Goal: Browse casually

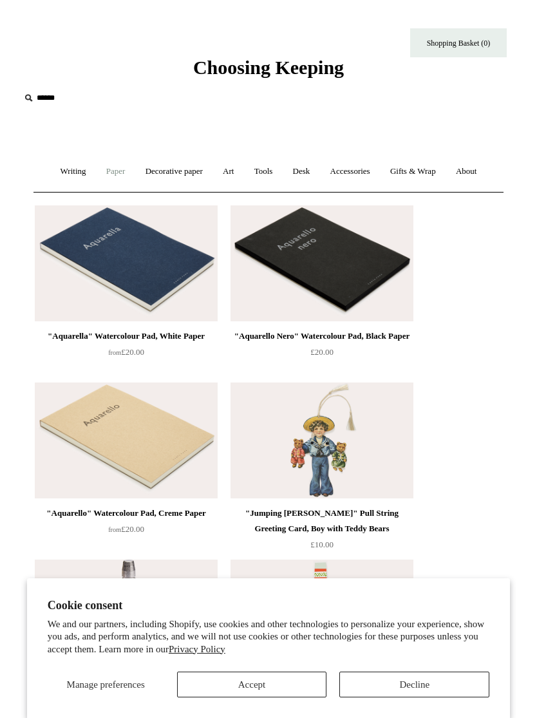
click at [106, 176] on link "Paper +" at bounding box center [115, 172] width 37 height 34
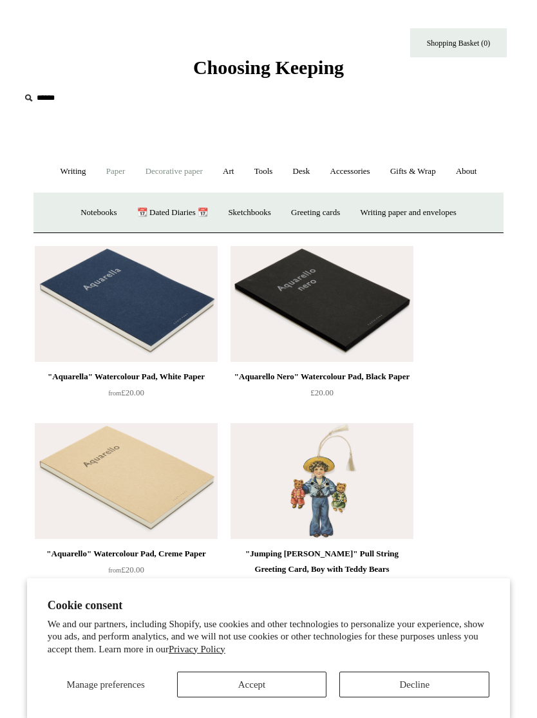
click at [187, 174] on link "Decorative paper +" at bounding box center [174, 172] width 75 height 34
click at [235, 172] on link "Art +" at bounding box center [228, 172] width 29 height 34
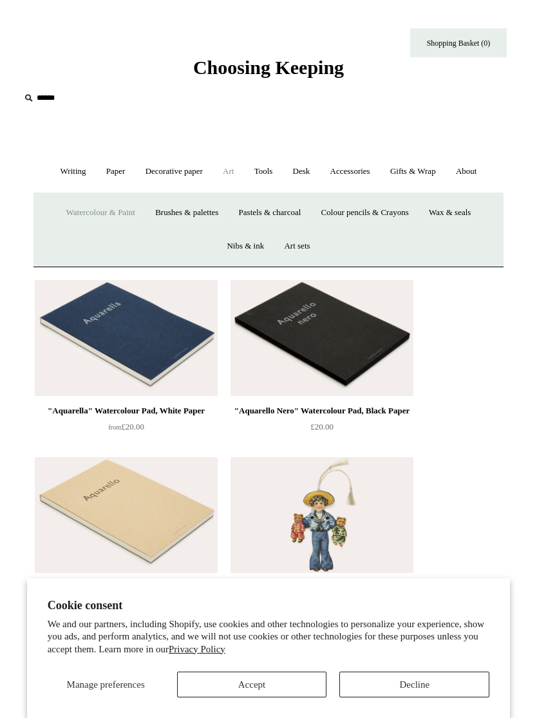
click at [93, 211] on link "Watercolour & Paint" at bounding box center [100, 213] width 87 height 34
click at [93, 215] on link "Watercolour & Paint" at bounding box center [100, 213] width 87 height 34
click at [188, 213] on link "Brushes & palettes" at bounding box center [186, 213] width 81 height 34
click at [304, 249] on link "Art sets" at bounding box center [297, 246] width 44 height 34
click at [246, 245] on link "Nibs & ink" at bounding box center [245, 246] width 55 height 34
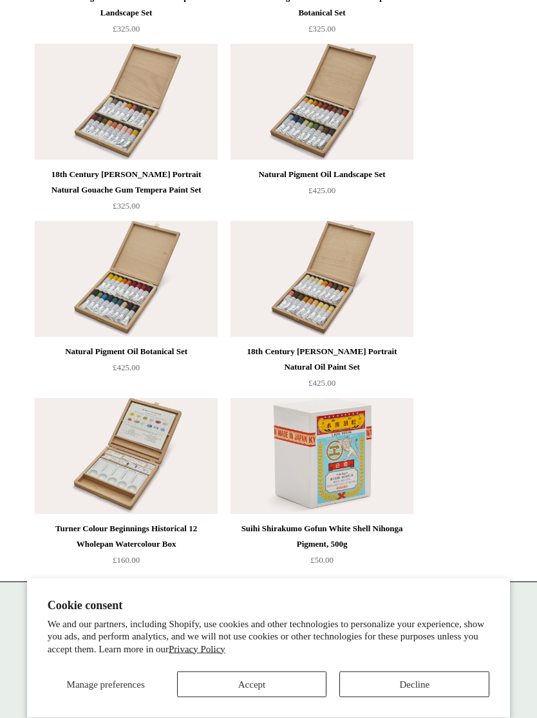
scroll to position [4099, 0]
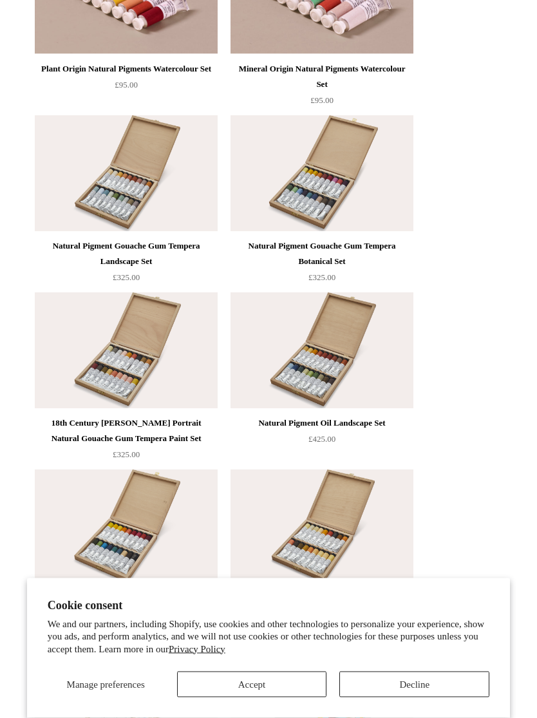
click at [429, 672] on button "Decline" at bounding box center [414, 685] width 150 height 26
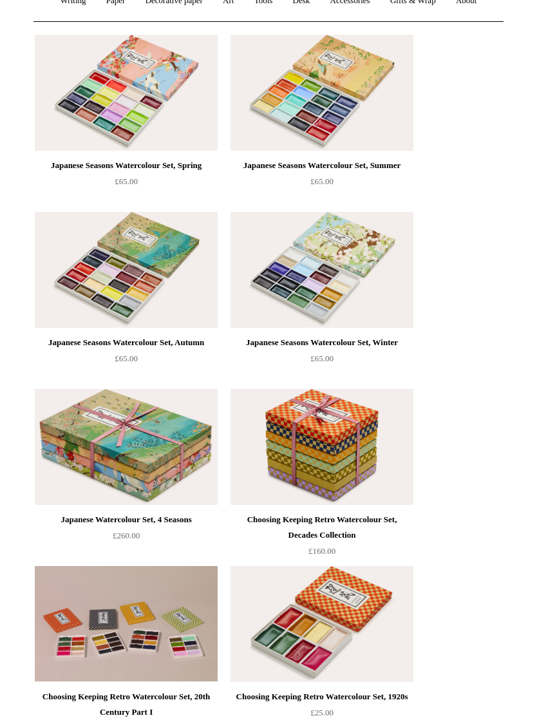
scroll to position [0, 0]
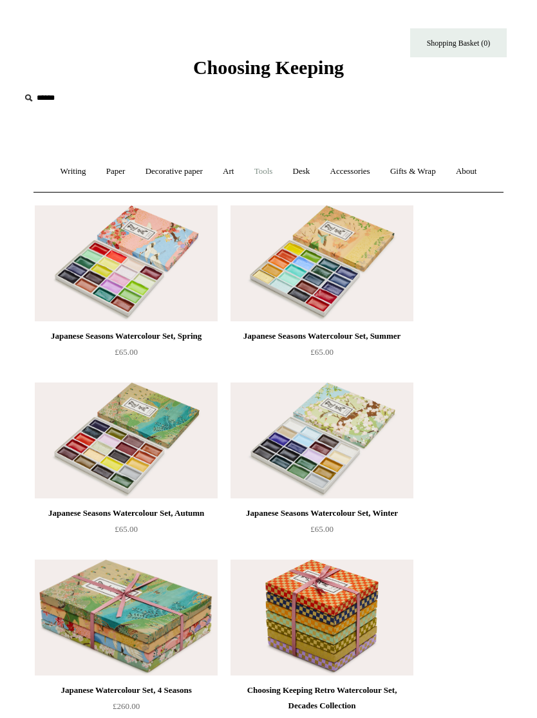
click at [270, 171] on link "Tools +" at bounding box center [263, 172] width 37 height 34
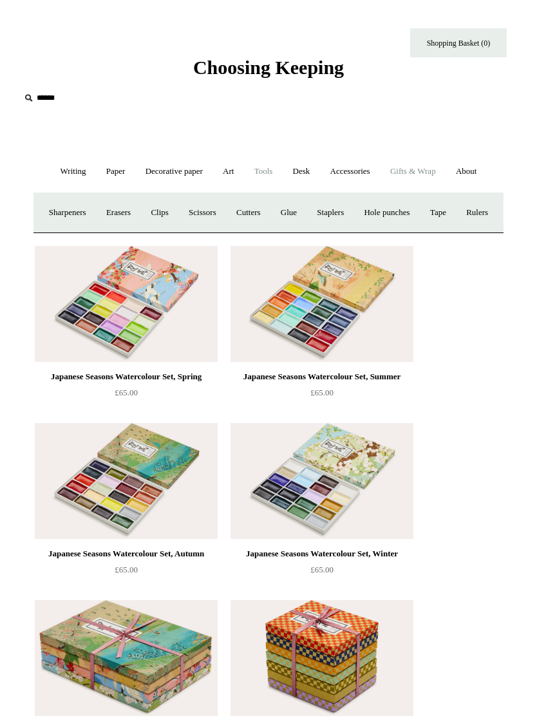
click at [426, 171] on link "Gifts & Wrap +" at bounding box center [413, 172] width 64 height 34
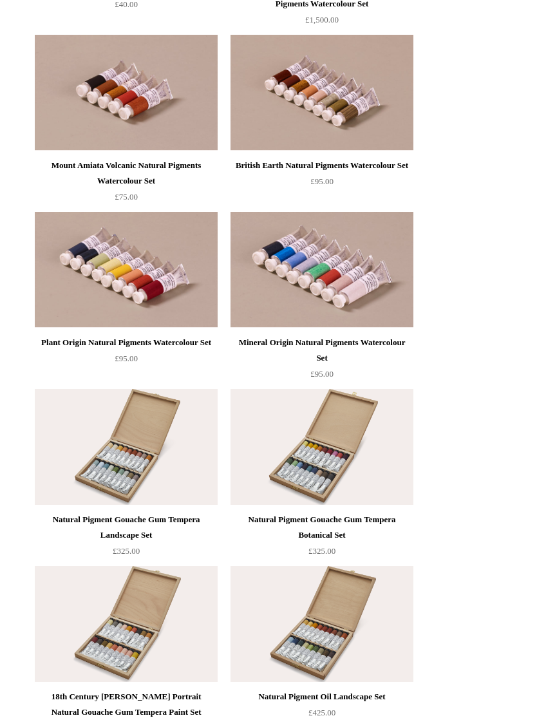
scroll to position [3535, 0]
